Goal: Task Accomplishment & Management: Manage account settings

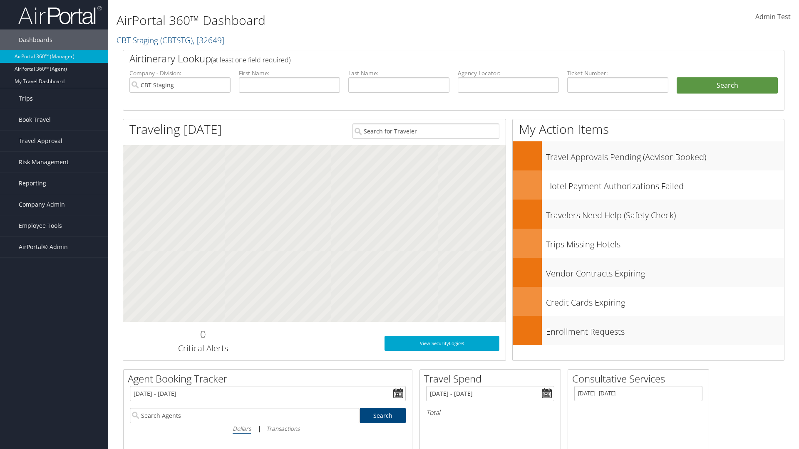
click at [54, 99] on link "Trips" at bounding box center [54, 98] width 108 height 21
click at [54, 134] on link "Past Trips" at bounding box center [54, 140] width 108 height 12
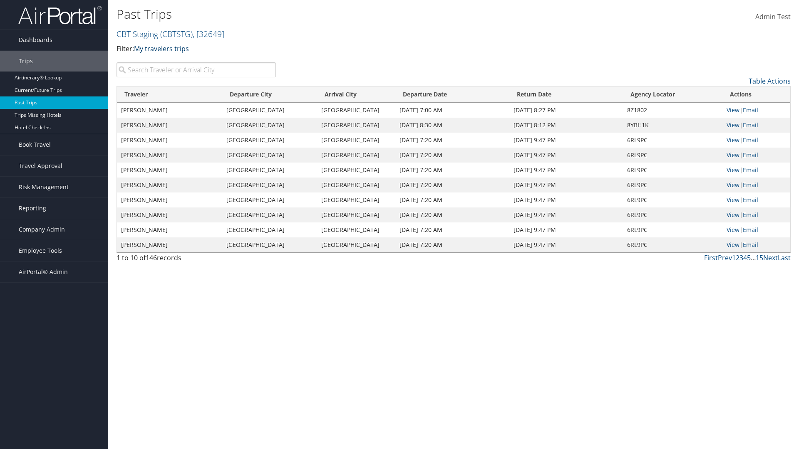
click at [163, 48] on link "My travelers trips" at bounding box center [161, 48] width 55 height 9
click at [191, 61] on link "My trips" at bounding box center [190, 62] width 109 height 14
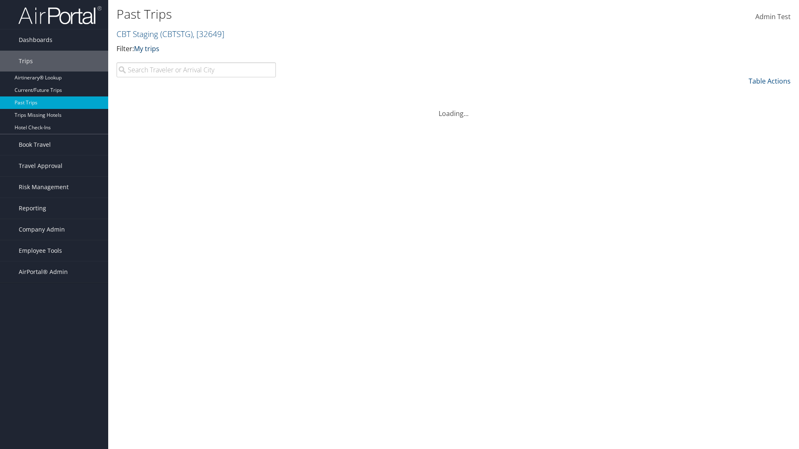
click at [148, 48] on link "My trips" at bounding box center [146, 48] width 25 height 9
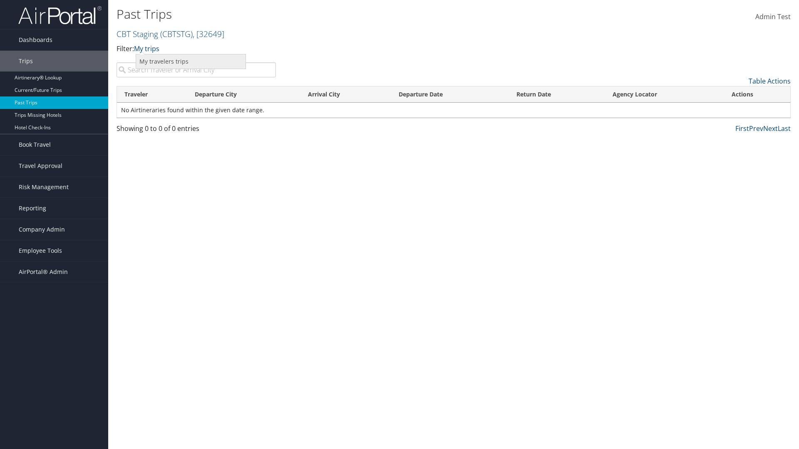
click at [191, 61] on link "My travelers trips" at bounding box center [190, 62] width 109 height 14
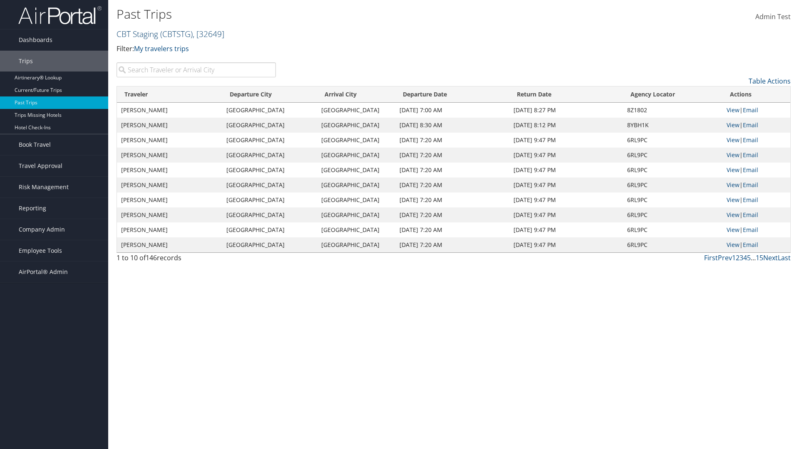
click at [137, 34] on link "CBT Staging ( CBTSTG ) , [ 32649 ]" at bounding box center [171, 33] width 108 height 11
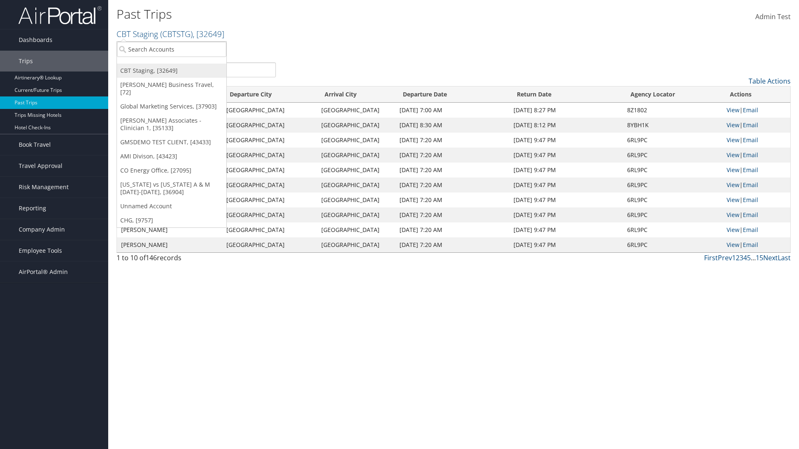
click at [171, 71] on link "CBT Staging, [32649]" at bounding box center [171, 71] width 109 height 14
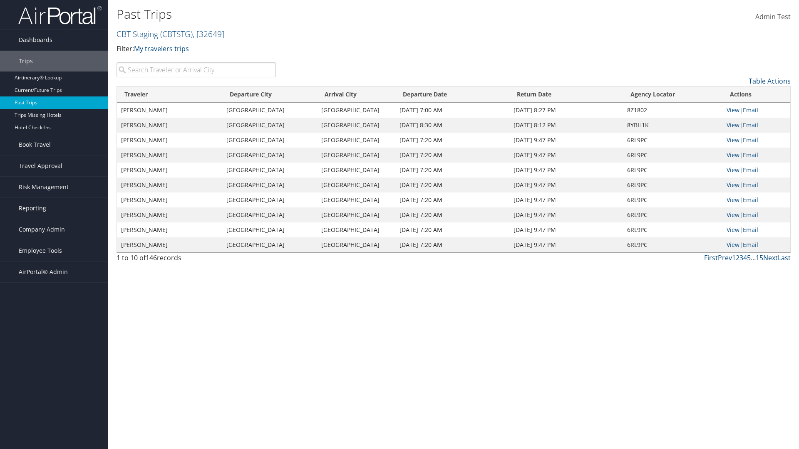
click at [170, 94] on th "Traveler" at bounding box center [169, 95] width 105 height 16
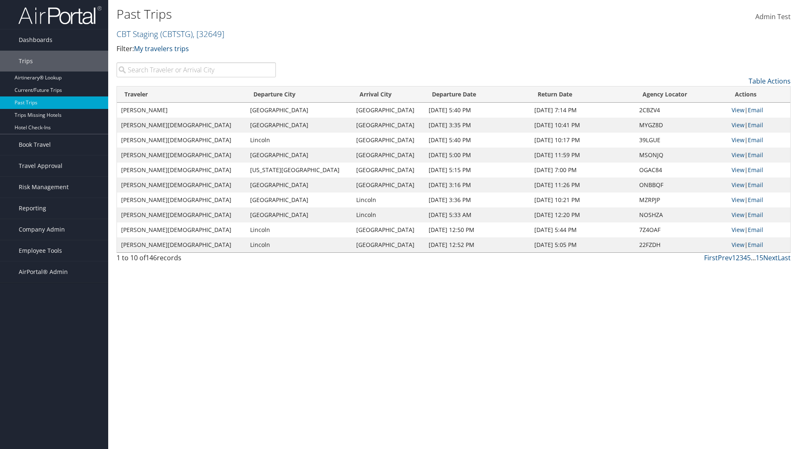
click at [170, 94] on th "Traveler" at bounding box center [181, 95] width 129 height 16
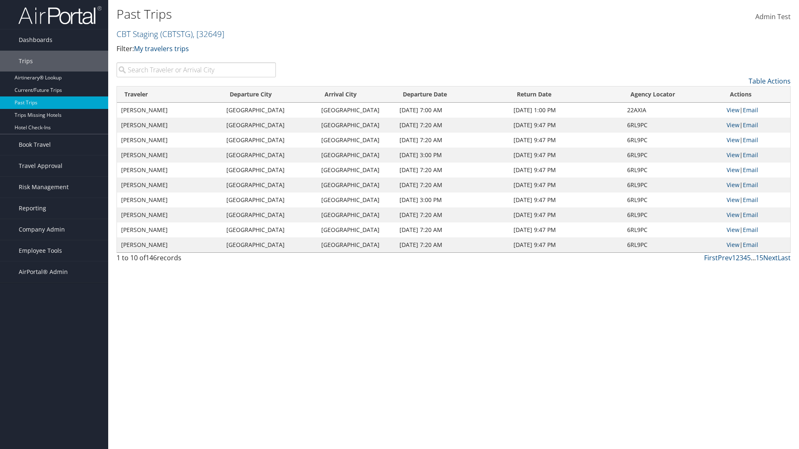
click at [270, 94] on th "Departure City" at bounding box center [269, 95] width 95 height 16
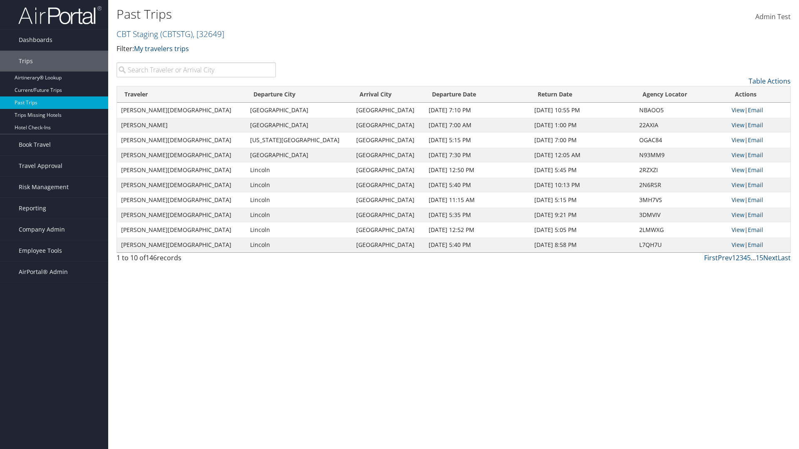
click at [270, 94] on th "Departure City" at bounding box center [299, 95] width 106 height 16
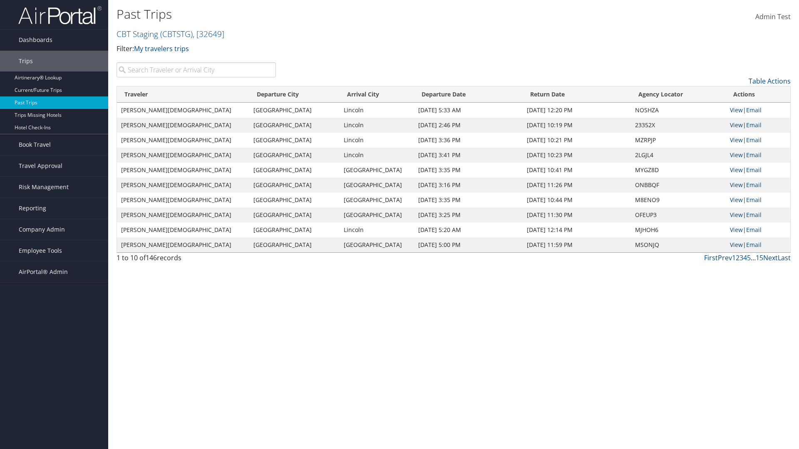
click at [355, 94] on th "Arrival City" at bounding box center [377, 95] width 74 height 16
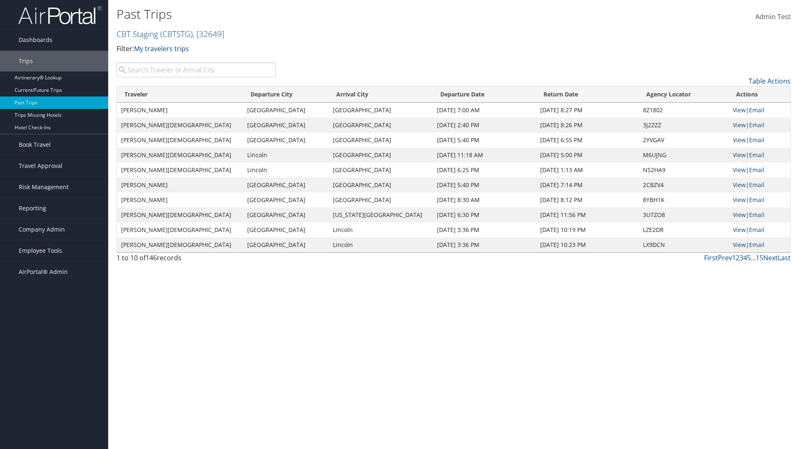
click at [355, 94] on th "Arrival City" at bounding box center [381, 95] width 104 height 16
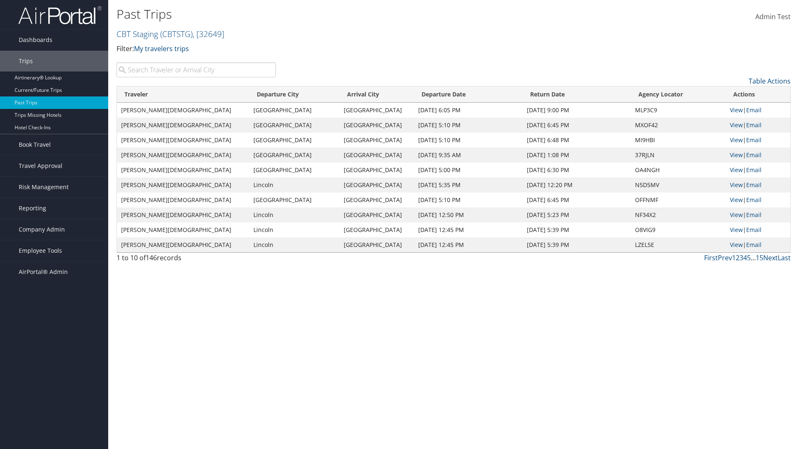
click at [451, 94] on th "Departure Date" at bounding box center [468, 95] width 109 height 16
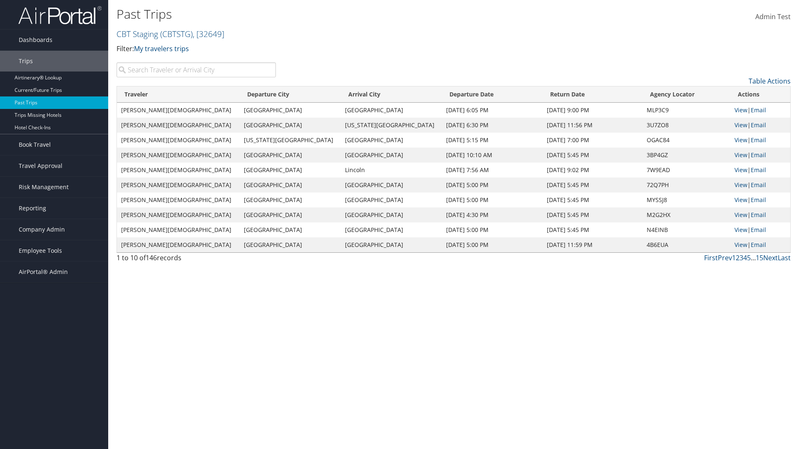
click at [451, 94] on th "Departure Date" at bounding box center [492, 95] width 101 height 16
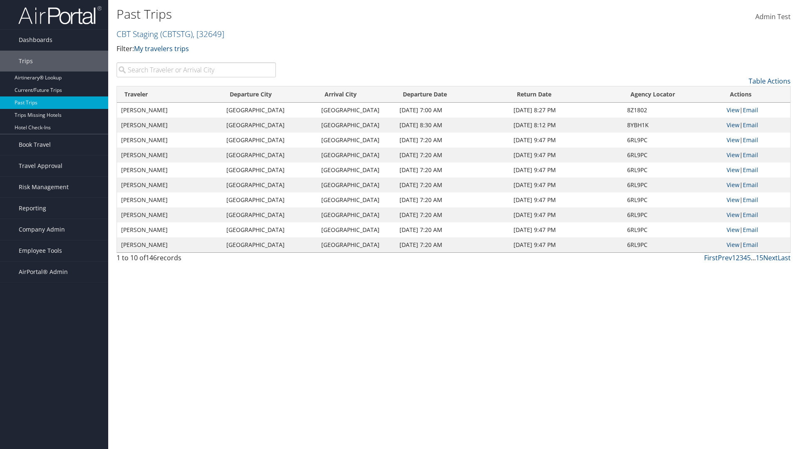
click at [565, 94] on th "Return Date" at bounding box center [565, 95] width 113 height 16
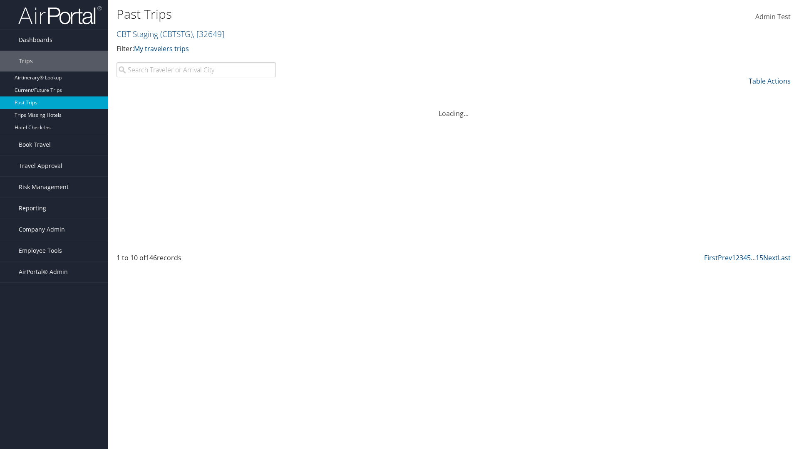
click at [565, 94] on th "Return Date" at bounding box center [565, 95] width 113 height 16
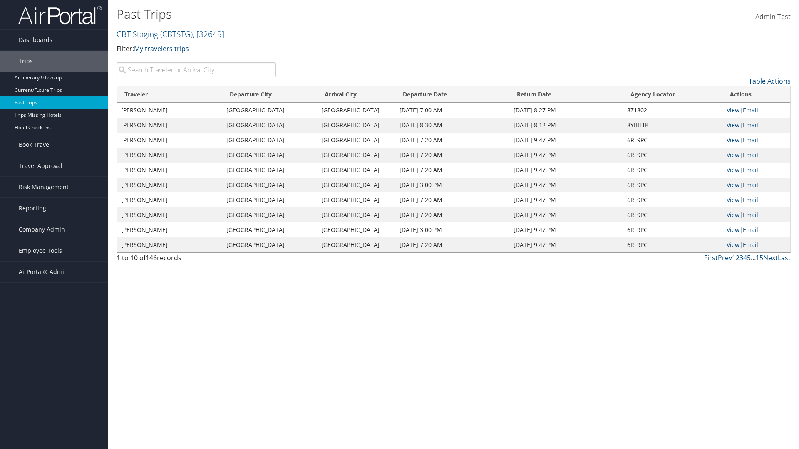
click at [672, 94] on th "Agency Locator" at bounding box center [672, 95] width 99 height 16
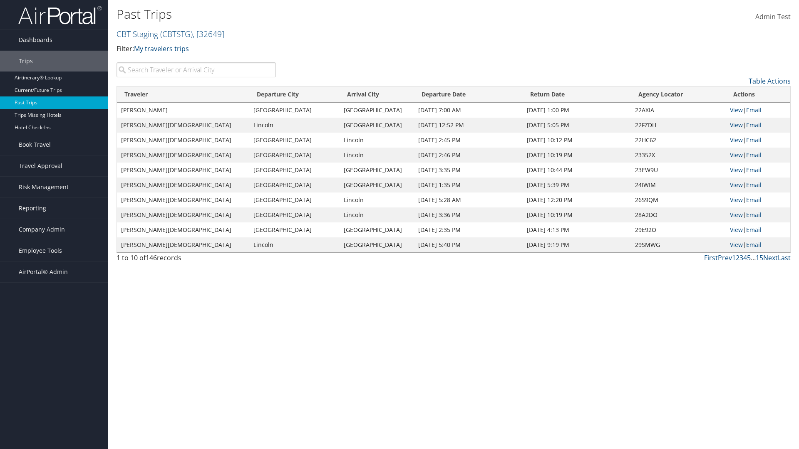
click at [672, 94] on th "Agency Locator" at bounding box center [678, 95] width 95 height 16
